Goal: Communication & Community: Participate in discussion

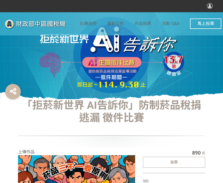
click at [188, 163] on div "投票" at bounding box center [174, 162] width 63 height 11
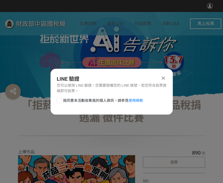
click at [61, 101] on div at bounding box center [59, 100] width 5 height 5
checkbox input "true"
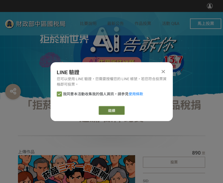
click at [104, 109] on link "繼續" at bounding box center [112, 110] width 26 height 9
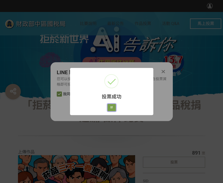
drag, startPoint x: 113, startPoint y: 106, endPoint x: 137, endPoint y: 108, distance: 24.0
click at [113, 106] on button "好" at bounding box center [112, 107] width 8 height 7
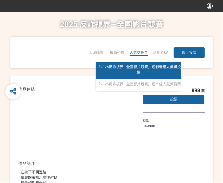
click at [142, 73] on link "「2025反詐視界—全國影片競賽」短影音組人氣獎投票" at bounding box center [138, 70] width 85 height 17
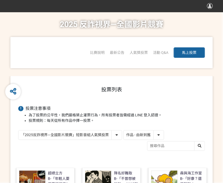
drag, startPoint x: 135, startPoint y: 135, endPoint x: 135, endPoint y: 139, distance: 4.2
click at [135, 135] on select "作品 - 由新到舊 作品 - 由舊到新 票數 - 由多到少 票數 - 由少到多" at bounding box center [144, 134] width 40 height 9
select select "vote"
click at [124, 130] on select "作品 - 由新到舊 作品 - 由舊到新 票數 - 由多到少 票數 - 由少到多" at bounding box center [144, 134] width 40 height 9
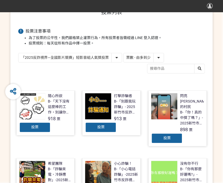
scroll to position [78, 0]
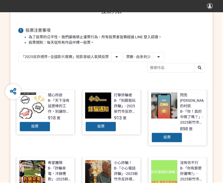
click at [38, 126] on span "投票" at bounding box center [34, 126] width 7 height 4
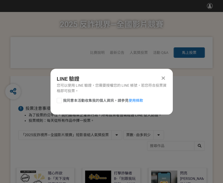
click at [59, 101] on div at bounding box center [59, 100] width 5 height 5
checkbox input "true"
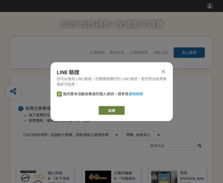
click at [107, 110] on link "繼續" at bounding box center [112, 110] width 26 height 9
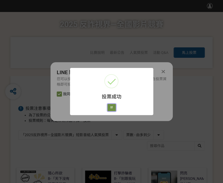
click at [114, 109] on button "好" at bounding box center [112, 107] width 8 height 7
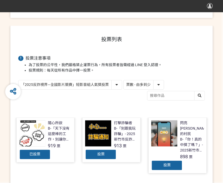
scroll to position [65, 0]
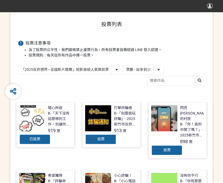
click at [93, 70] on select "「2025反詐視界—全國影片競賽」短影音組人氣獎投票 「2025反詐視界—全國影片競賽」短片組人氣獎投票" at bounding box center [69, 69] width 103 height 9
select select "13146"
click at [18, 65] on select "「2025反詐視界—全國影片競賽」短影音組人氣獎投票 「2025反詐視界—全國影片競賽」短片組人氣獎投票" at bounding box center [69, 69] width 103 height 9
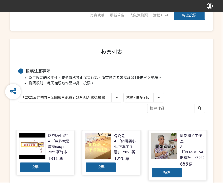
scroll to position [78, 0]
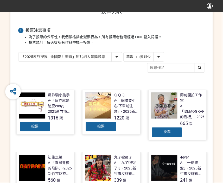
click at [36, 123] on div "投票" at bounding box center [34, 126] width 31 height 10
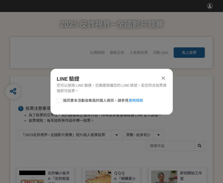
scroll to position [0, 0]
click at [58, 100] on div at bounding box center [59, 100] width 5 height 5
checkbox input "true"
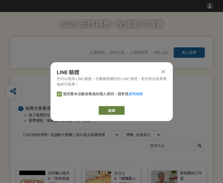
click at [106, 107] on link "繼續" at bounding box center [112, 110] width 26 height 9
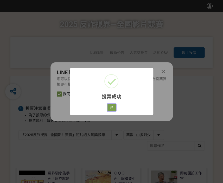
drag, startPoint x: 115, startPoint y: 107, endPoint x: 119, endPoint y: 107, distance: 3.7
click at [115, 107] on button "好" at bounding box center [112, 107] width 8 height 7
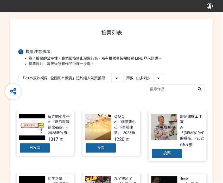
scroll to position [65, 0]
